Goal: Task Accomplishment & Management: Manage account settings

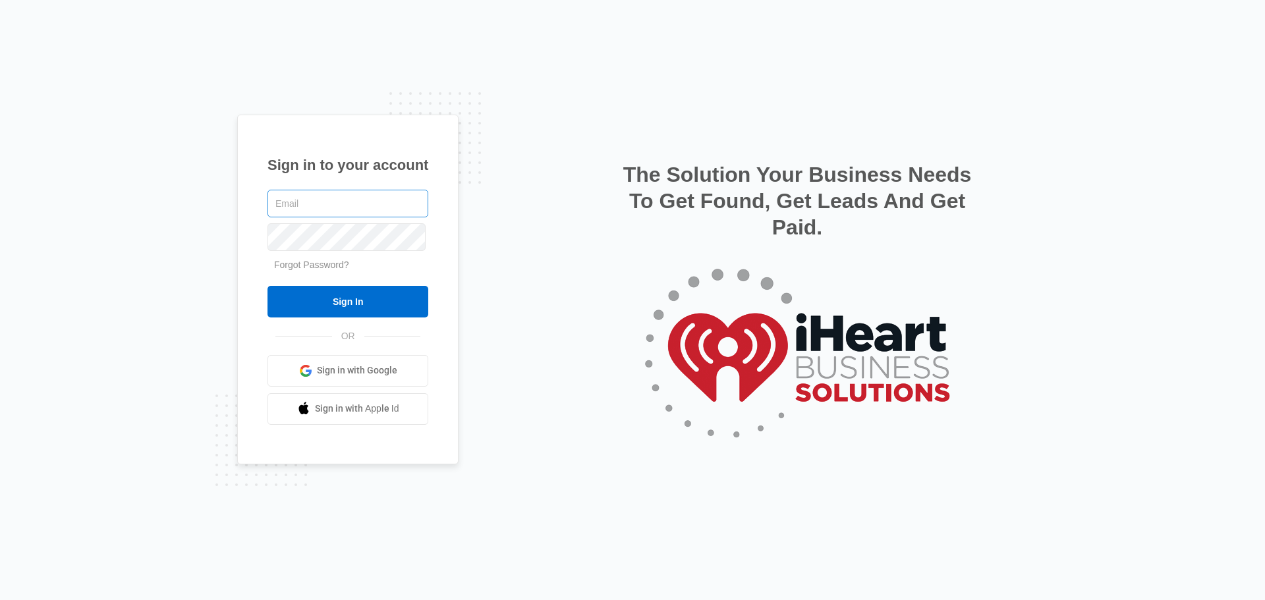
click at [319, 206] on input "text" at bounding box center [348, 204] width 161 height 28
type input "[PERSON_NAME][EMAIL_ADDRESS][DOMAIN_NAME]"
click at [358, 309] on input "Sign In" at bounding box center [348, 302] width 161 height 32
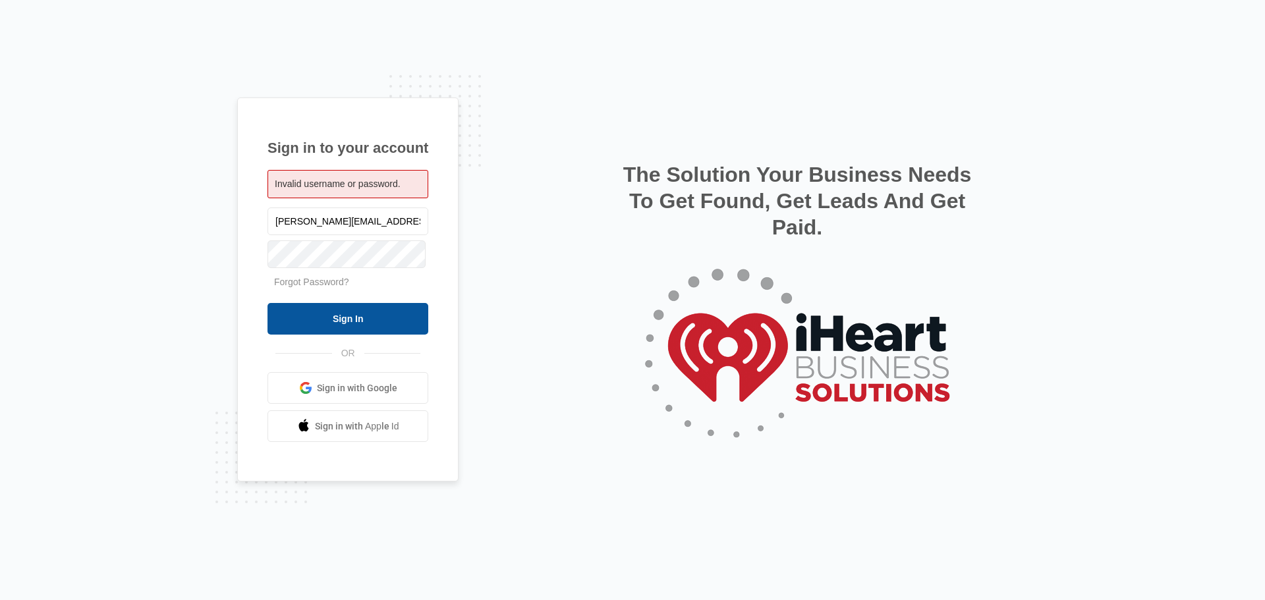
click at [348, 315] on input "Sign In" at bounding box center [348, 319] width 161 height 32
click at [343, 182] on span "Invalid username or password." at bounding box center [338, 184] width 126 height 11
